Goal: Navigation & Orientation: Find specific page/section

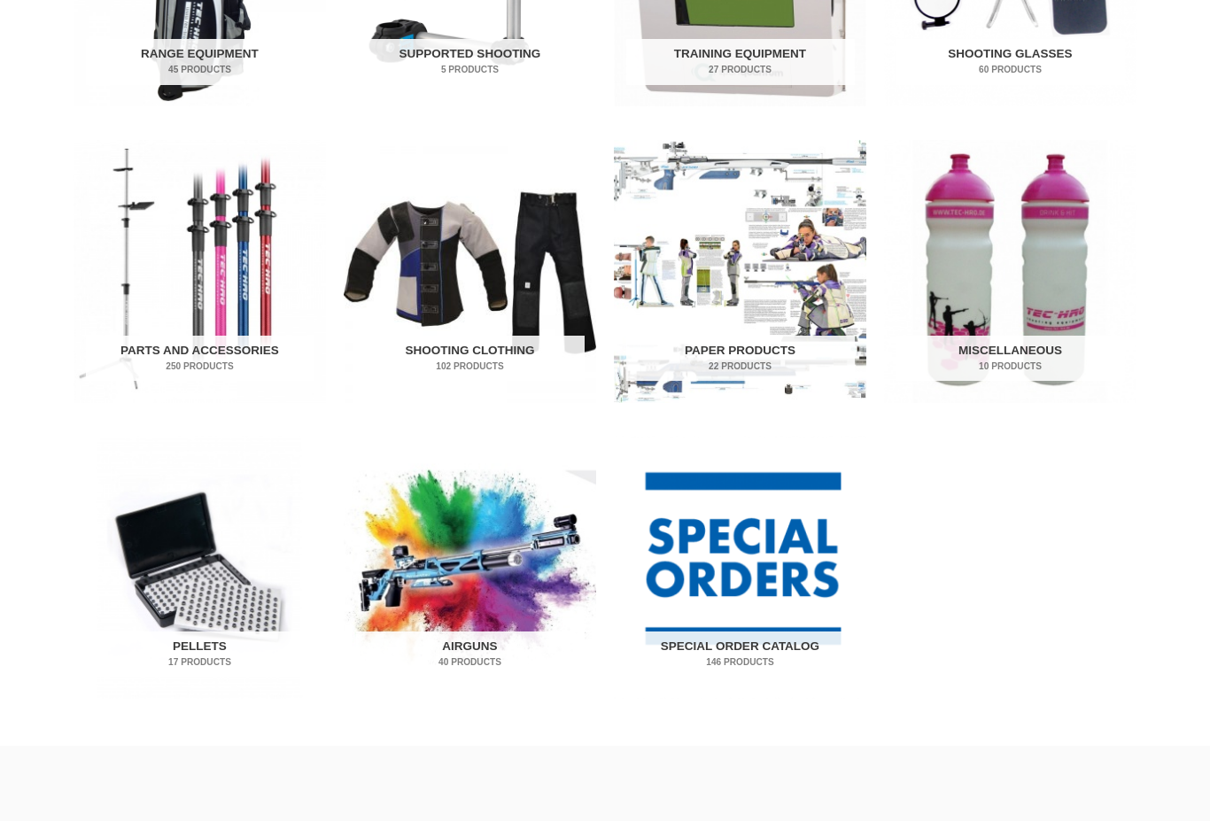
scroll to position [805, 0]
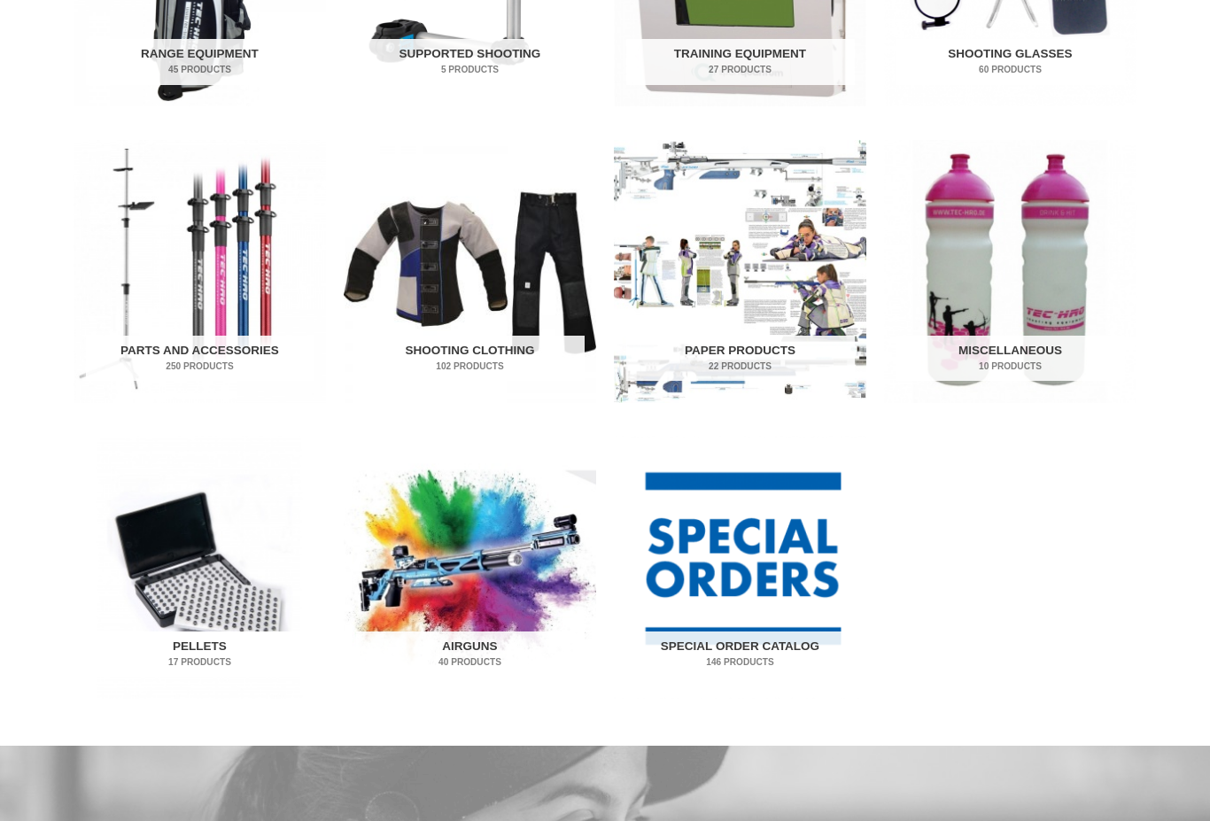
click at [188, 612] on img "Visit product category Pellets" at bounding box center [200, 567] width 253 height 263
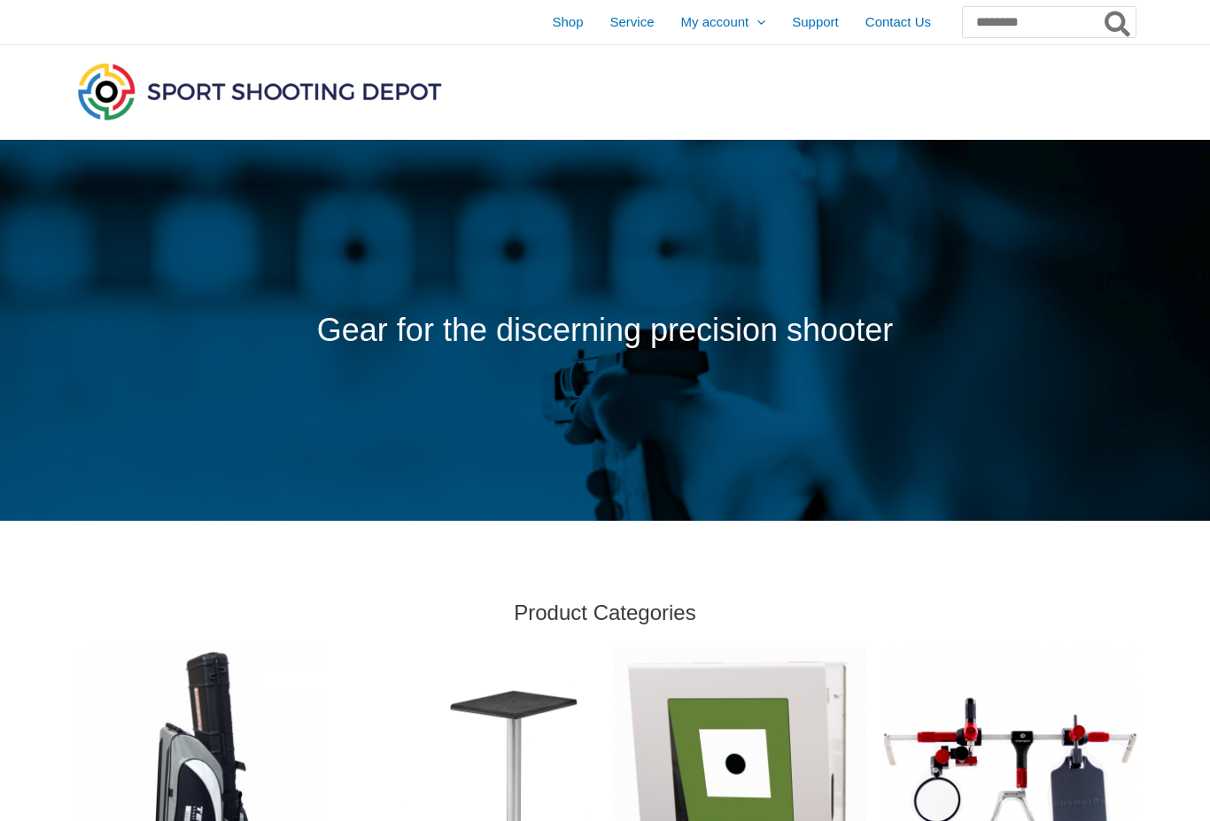
scroll to position [852, 0]
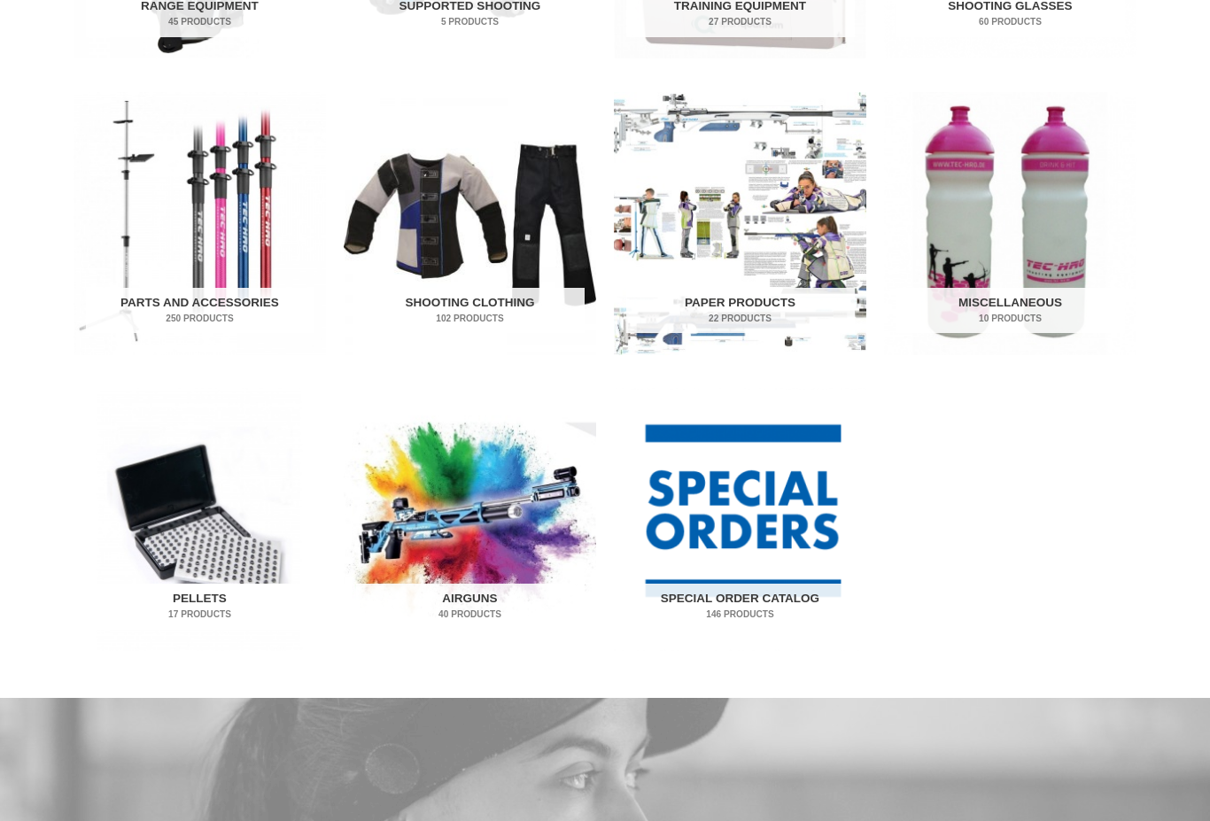
click at [81, 436] on img "Visit product category Pellets" at bounding box center [200, 519] width 253 height 263
click at [207, 300] on h2 "Parts and Accessories 250 Products" at bounding box center [200, 311] width 229 height 46
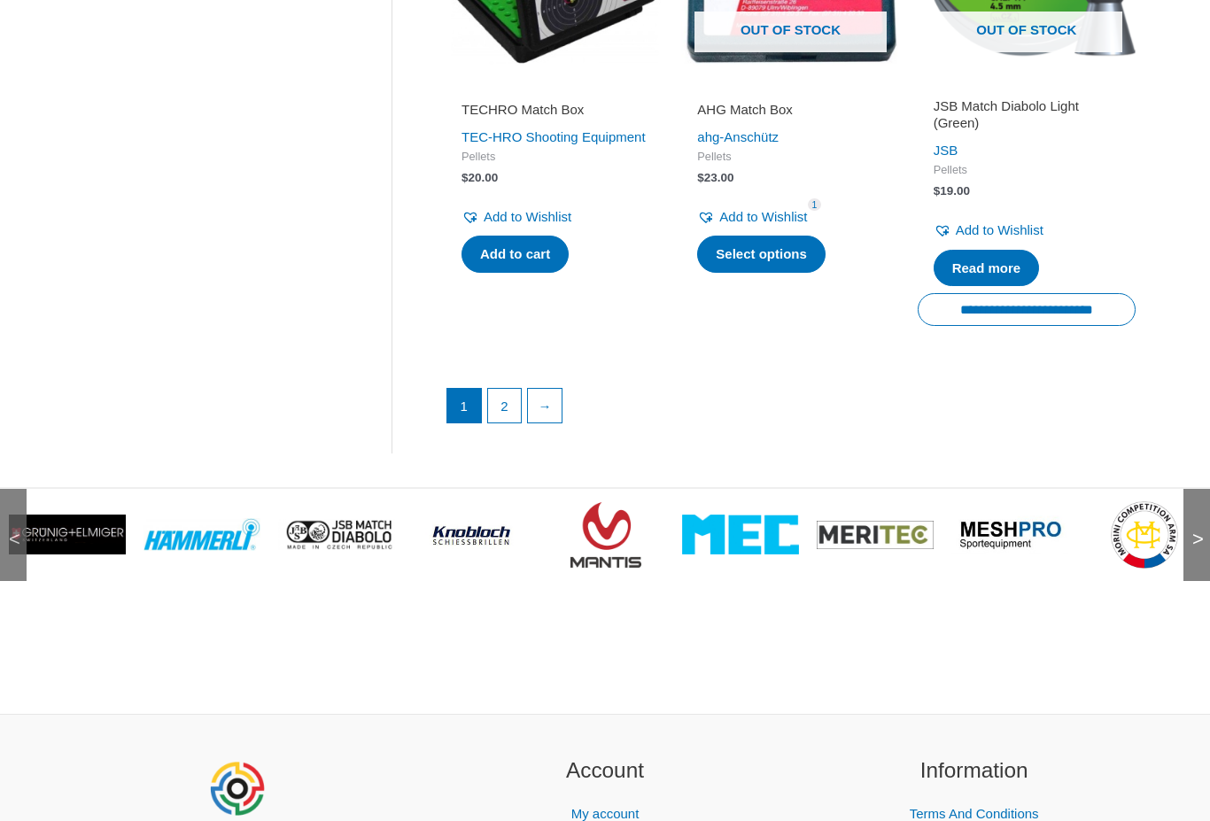
scroll to position [2661, 0]
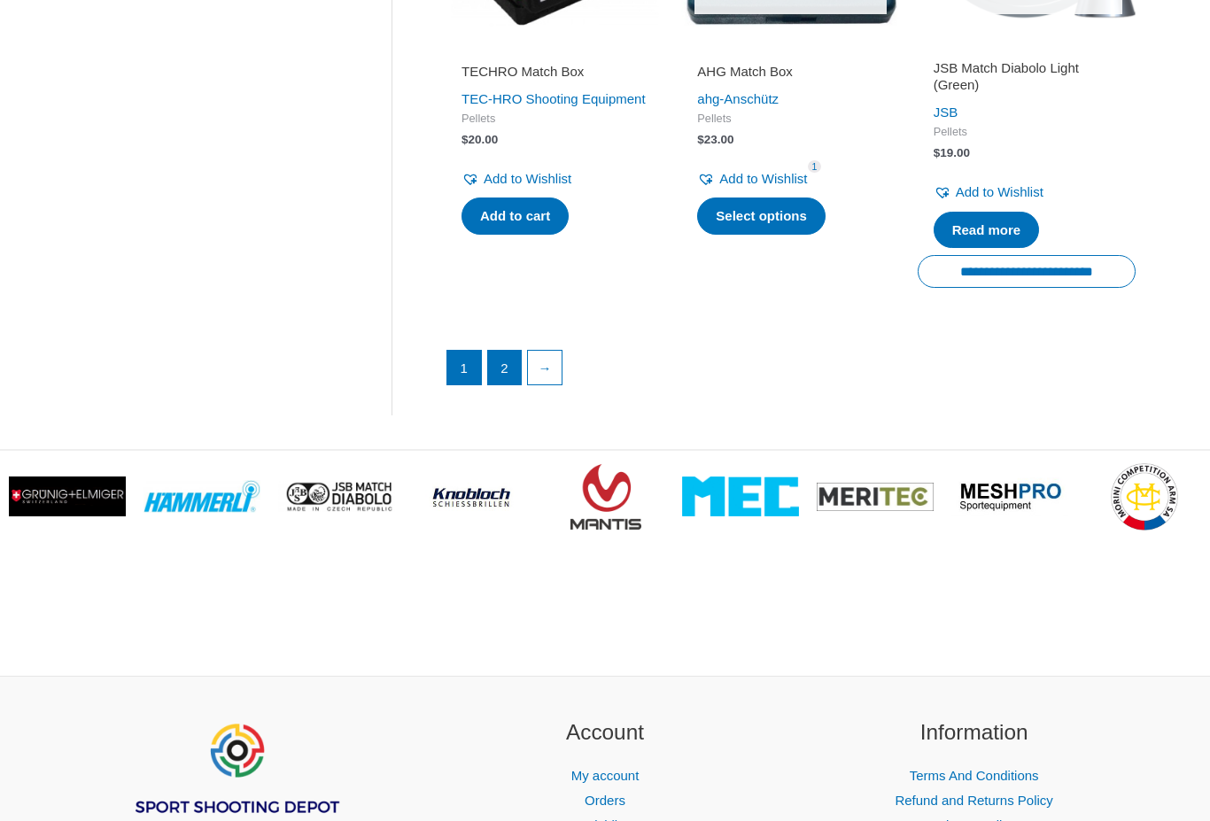
click at [505, 352] on link "2" at bounding box center [505, 369] width 34 height 34
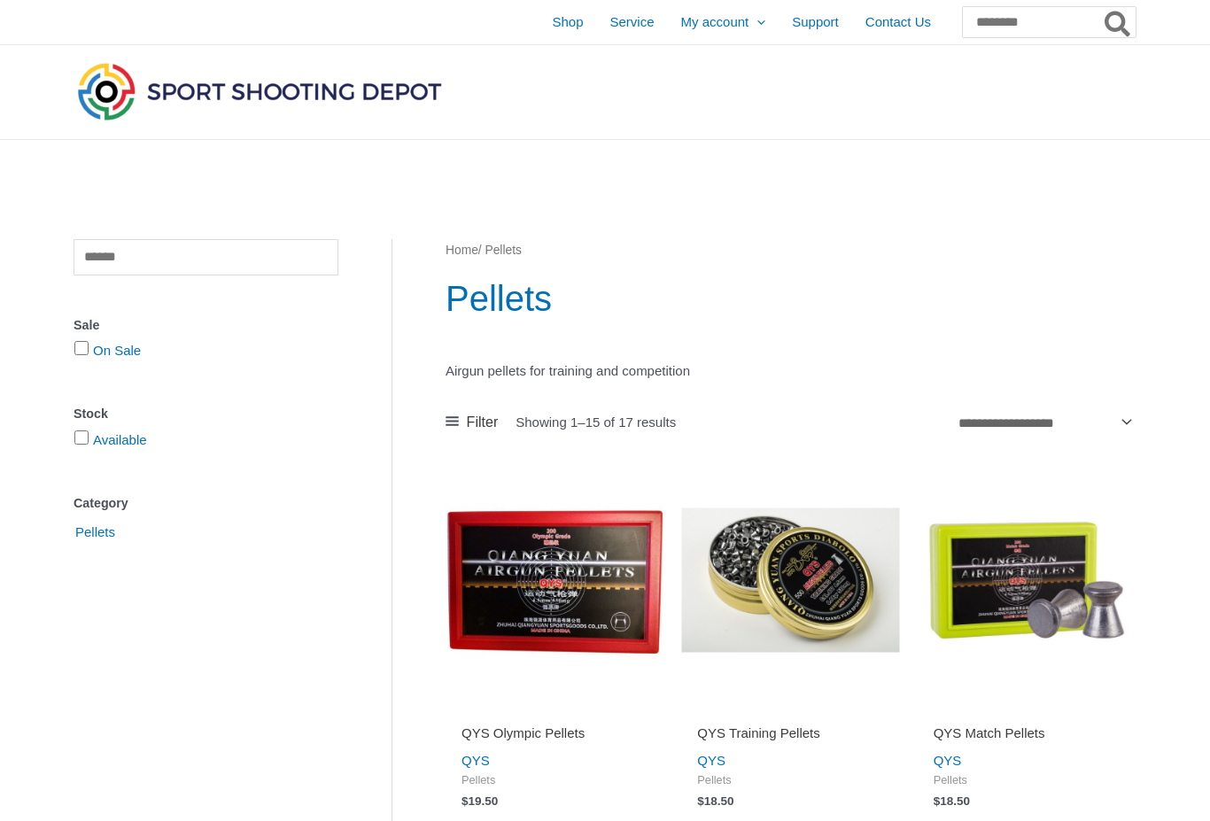
scroll to position [2710, 0]
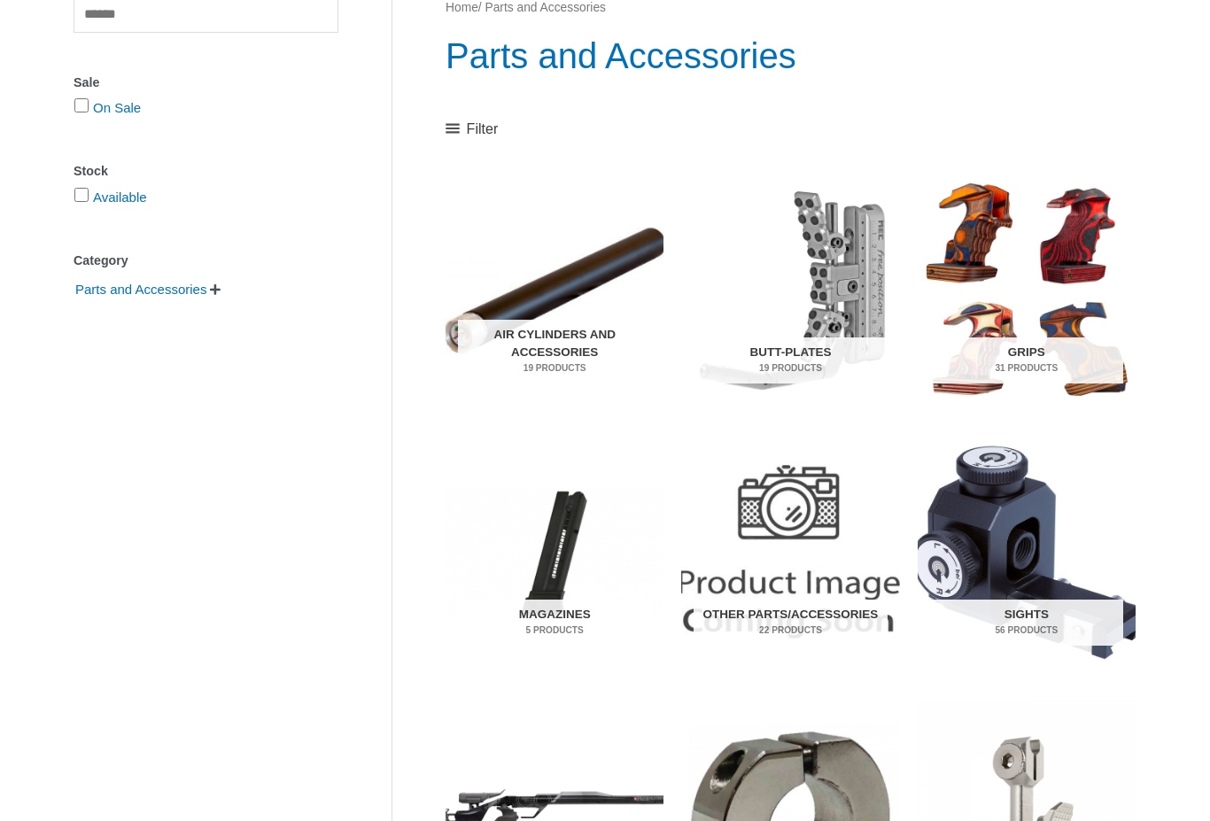
scroll to position [201, 0]
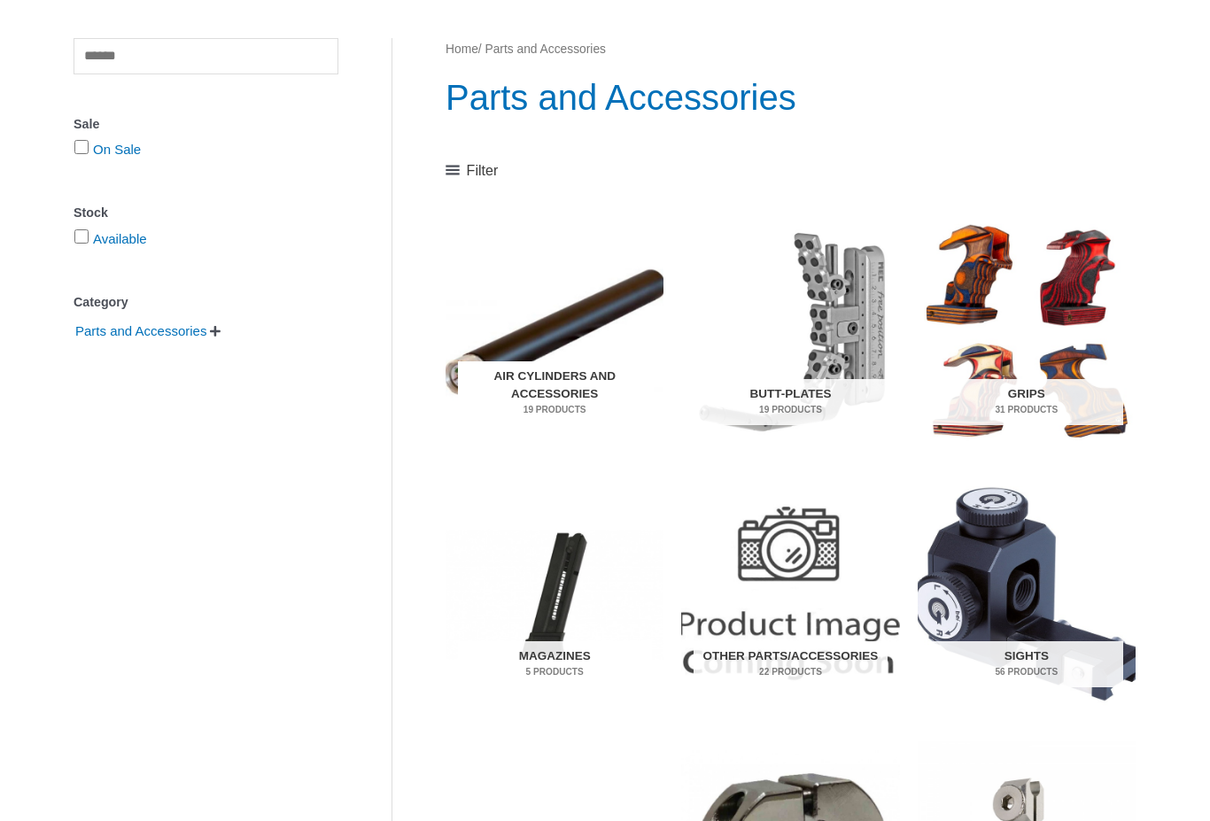
click at [532, 385] on h2 "Air Cylinders and Accessories 19 Products" at bounding box center [555, 394] width 194 height 64
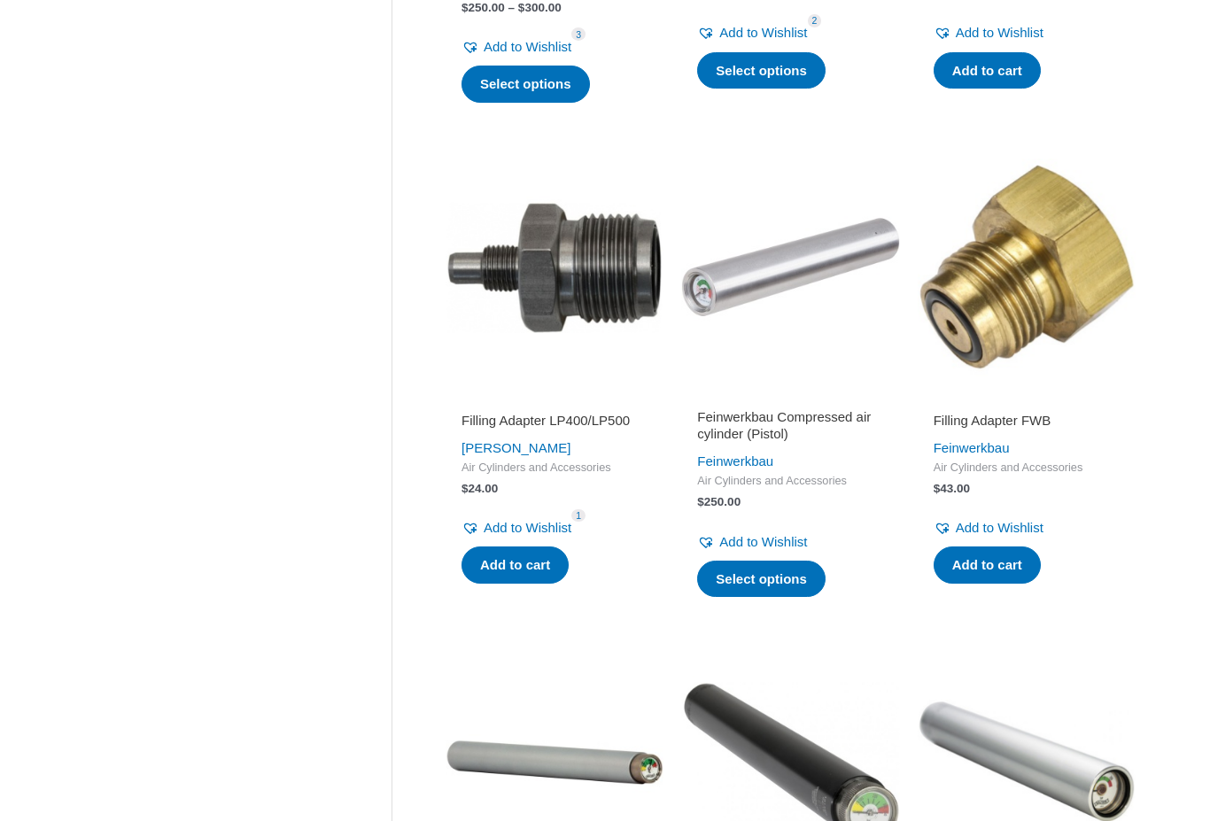
scroll to position [760, 0]
click at [757, 417] on h2 "Feinwerkbau Compressed air cylinder (Pistol)" at bounding box center [790, 425] width 186 height 35
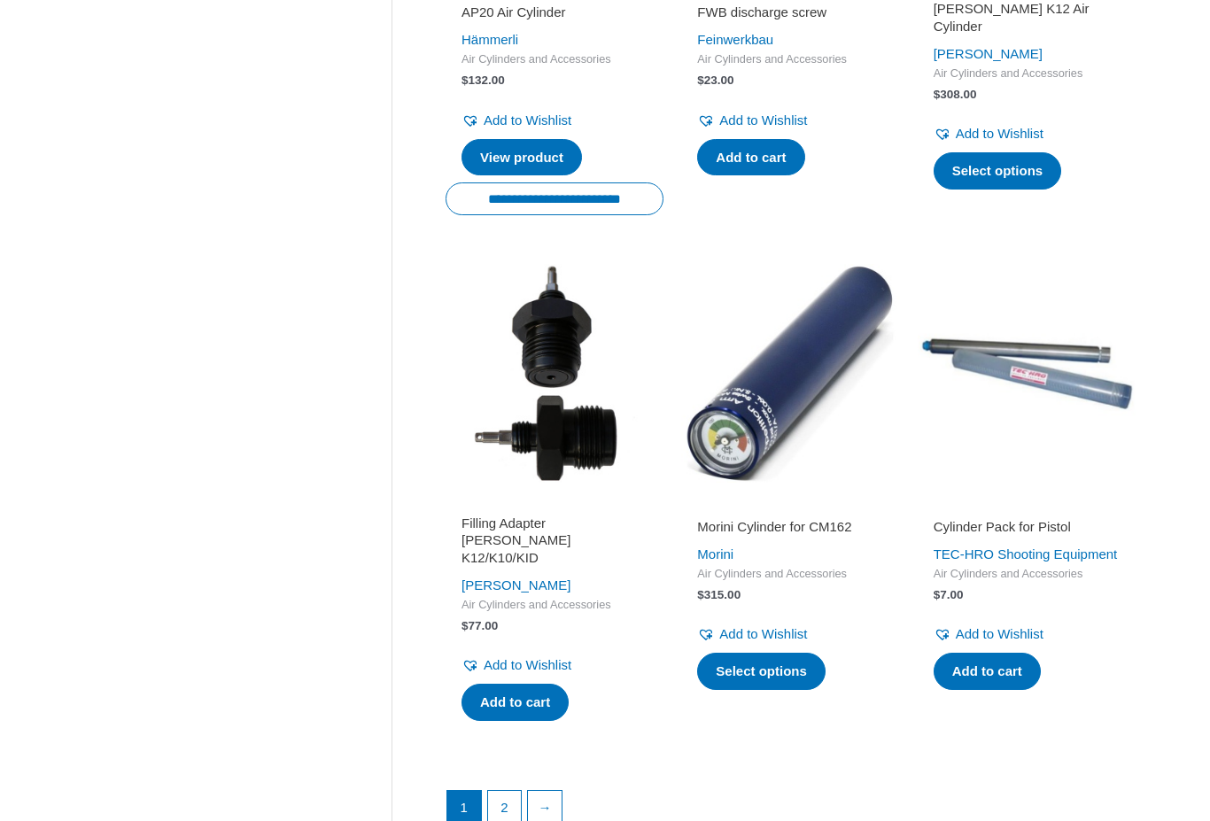
scroll to position [2191, 0]
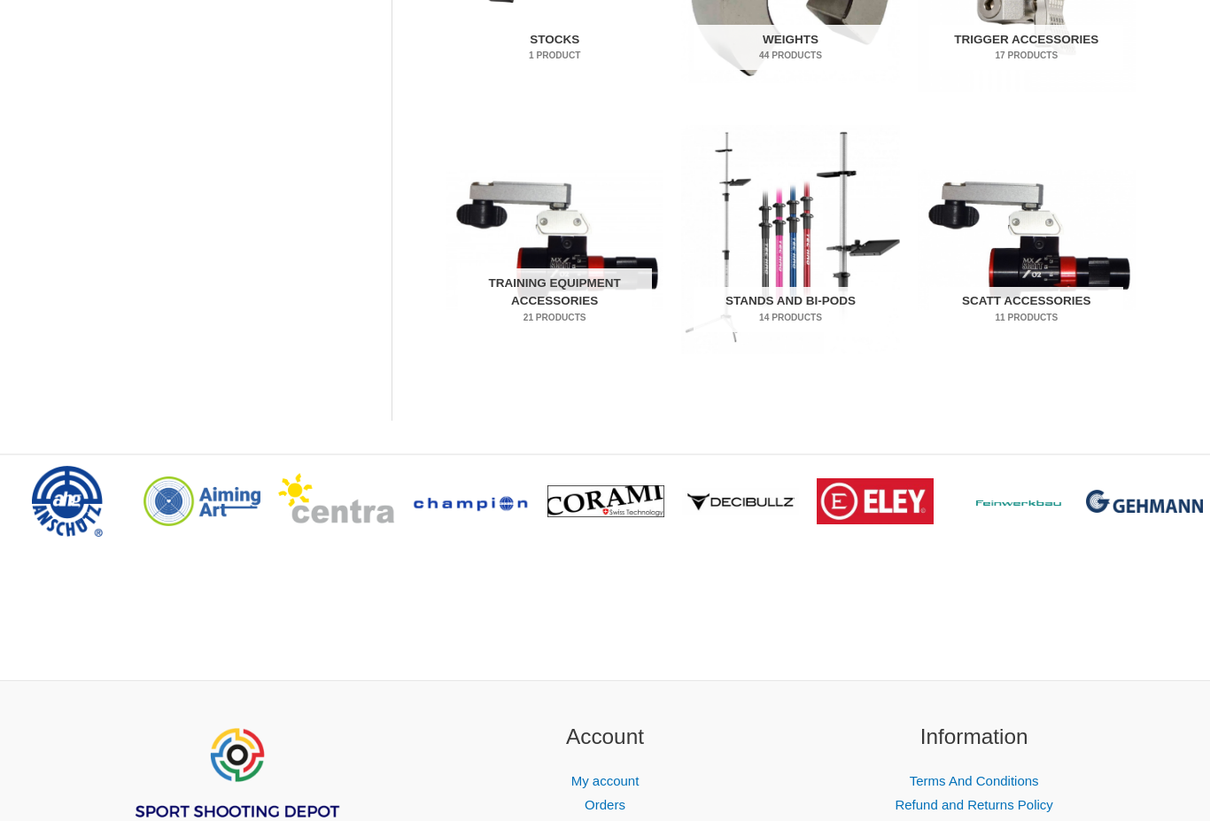
scroll to position [1077, 0]
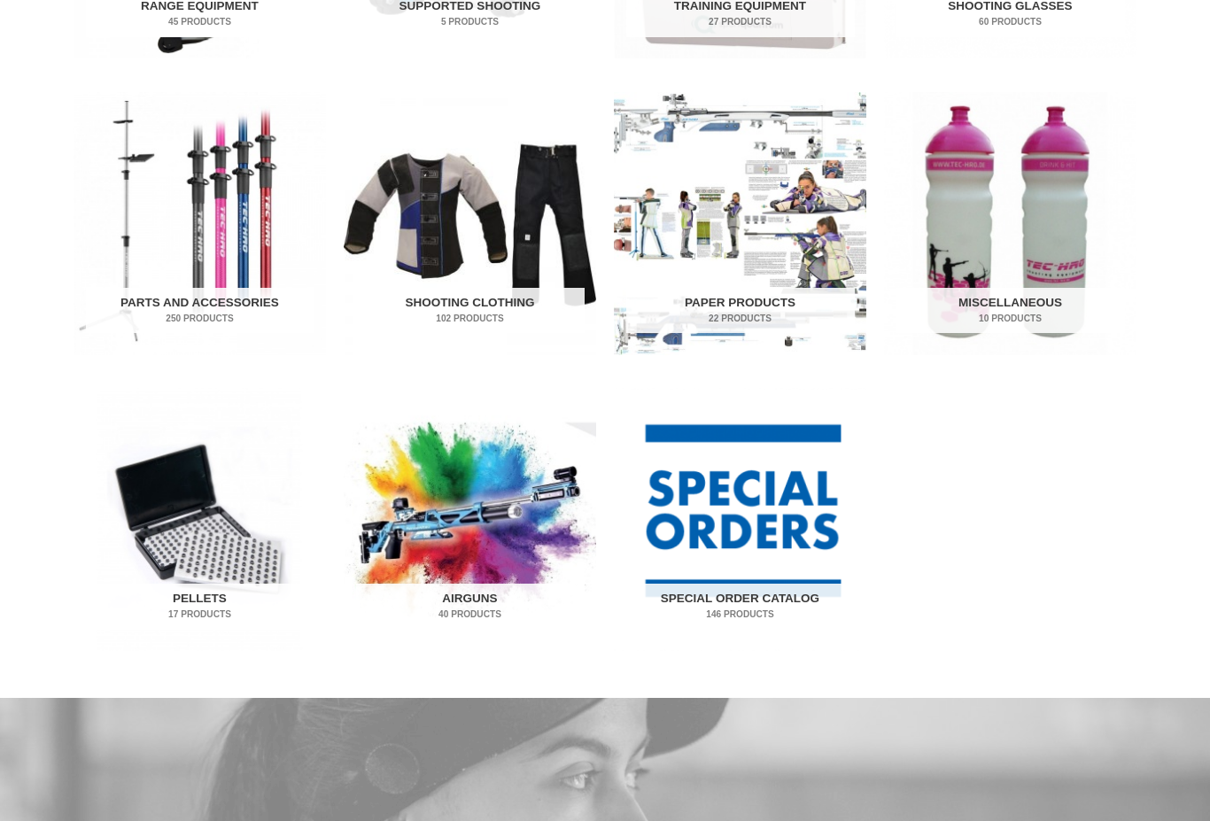
scroll to position [531, 0]
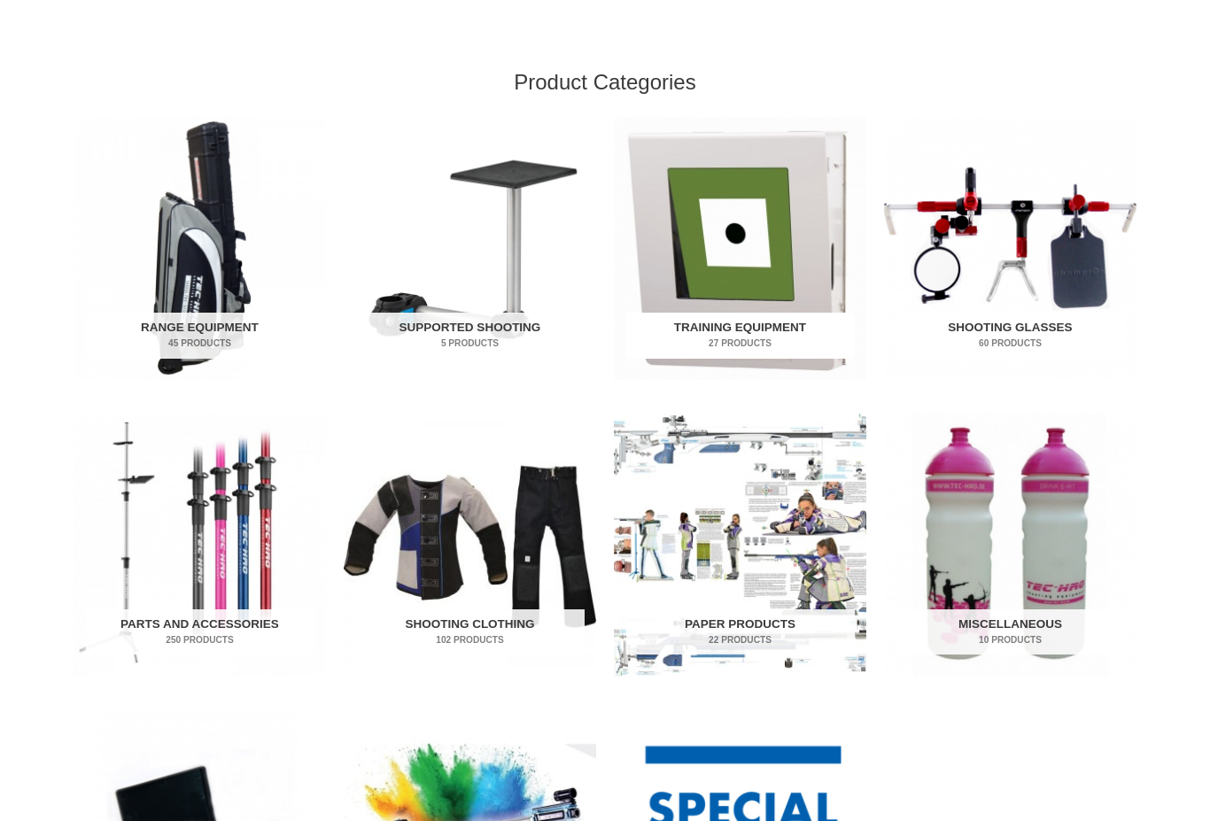
click at [714, 328] on h2 "Training Equipment 27 Products" at bounding box center [740, 336] width 229 height 46
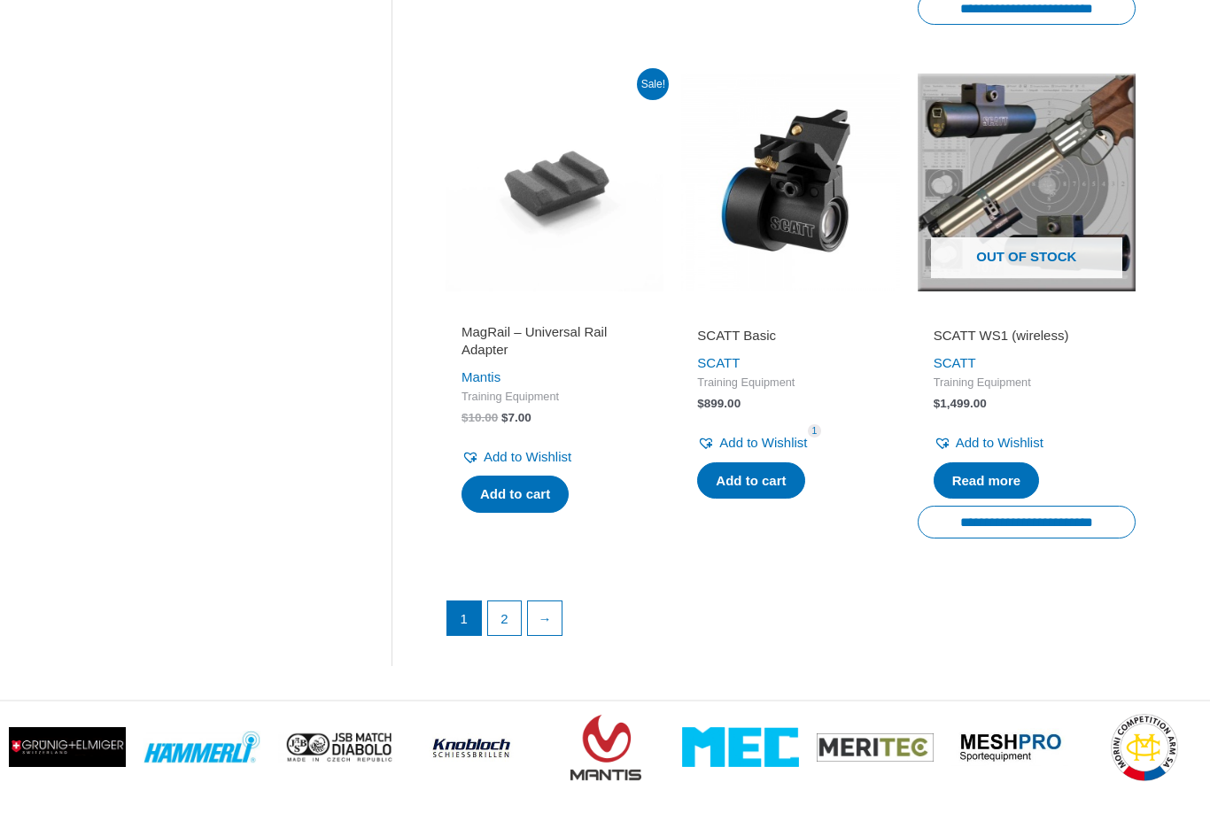
scroll to position [2416, 0]
click at [510, 635] on link "2" at bounding box center [505, 620] width 34 height 34
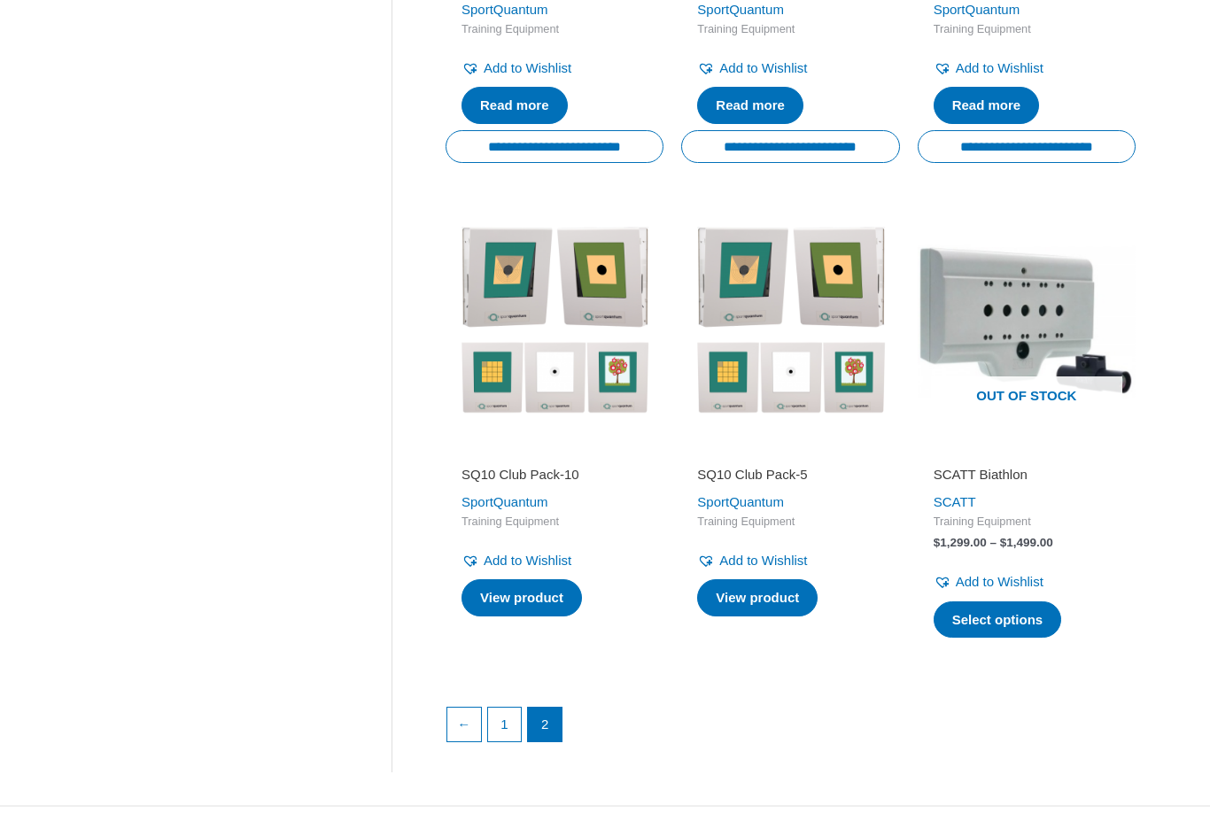
scroll to position [1746, 0]
